Goal: Information Seeking & Learning: Find specific fact

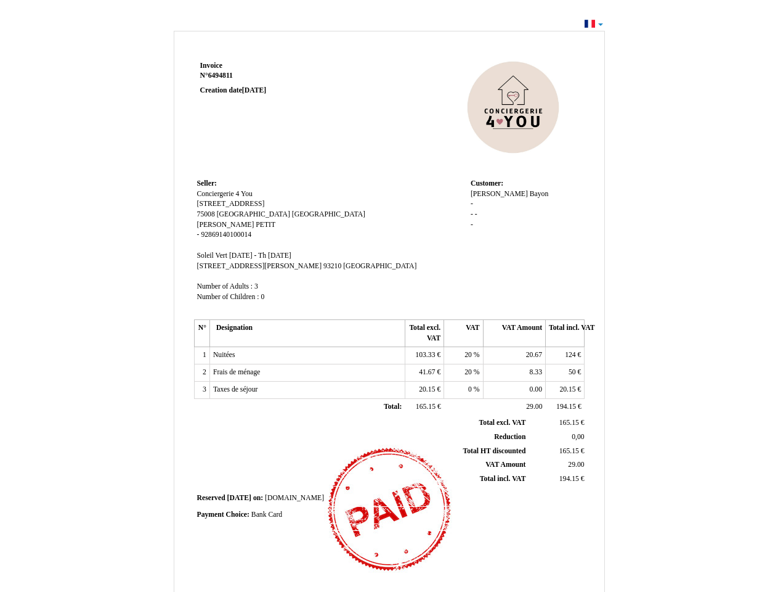
click at [211, 65] on span "Invoice" at bounding box center [211, 66] width 22 height 8
click at [222, 75] on span "6494811" at bounding box center [220, 75] width 25 height 8
click at [207, 183] on span "Seller:" at bounding box center [207, 183] width 20 height 8
click at [225, 193] on span "Conciergerie 4 You" at bounding box center [224, 194] width 55 height 8
click at [245, 203] on span "[STREET_ADDRESS]" at bounding box center [231, 204] width 68 height 8
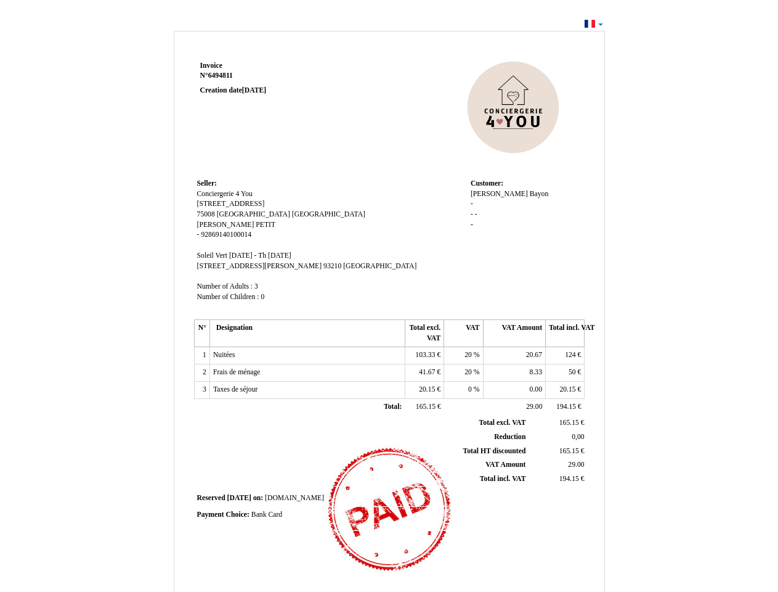
click at [207, 214] on span "75008" at bounding box center [206, 214] width 18 height 8
click at [225, 214] on span "[GEOGRAPHIC_DATA]" at bounding box center [253, 214] width 73 height 8
click at [292, 214] on span "[GEOGRAPHIC_DATA]" at bounding box center [328, 214] width 73 height 8
click at [206, 224] on span "[PERSON_NAME]" at bounding box center [225, 225] width 57 height 8
click at [256, 224] on span "PETIT" at bounding box center [266, 225] width 20 height 8
